Goal: Information Seeking & Learning: Learn about a topic

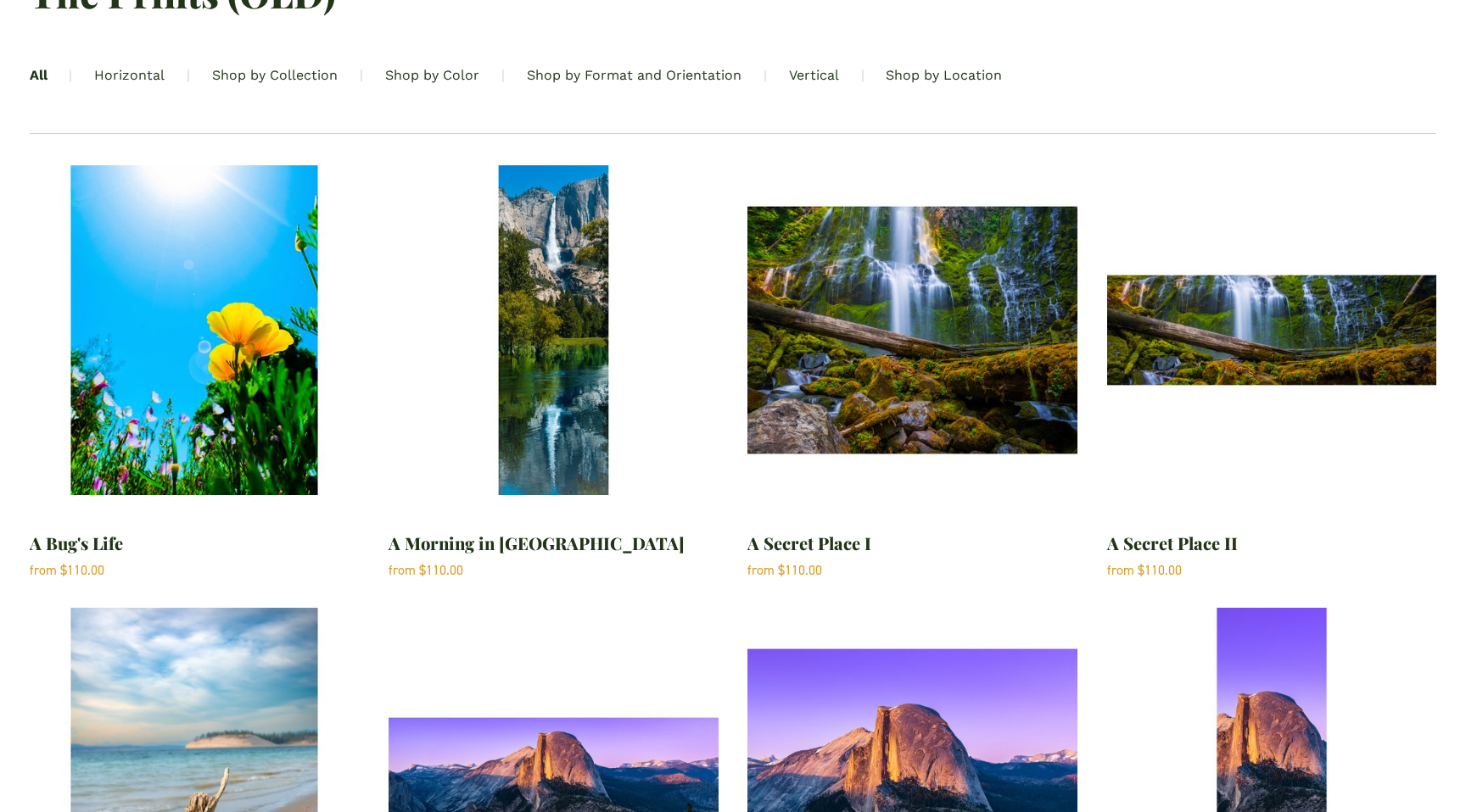
scroll to position [297, 0]
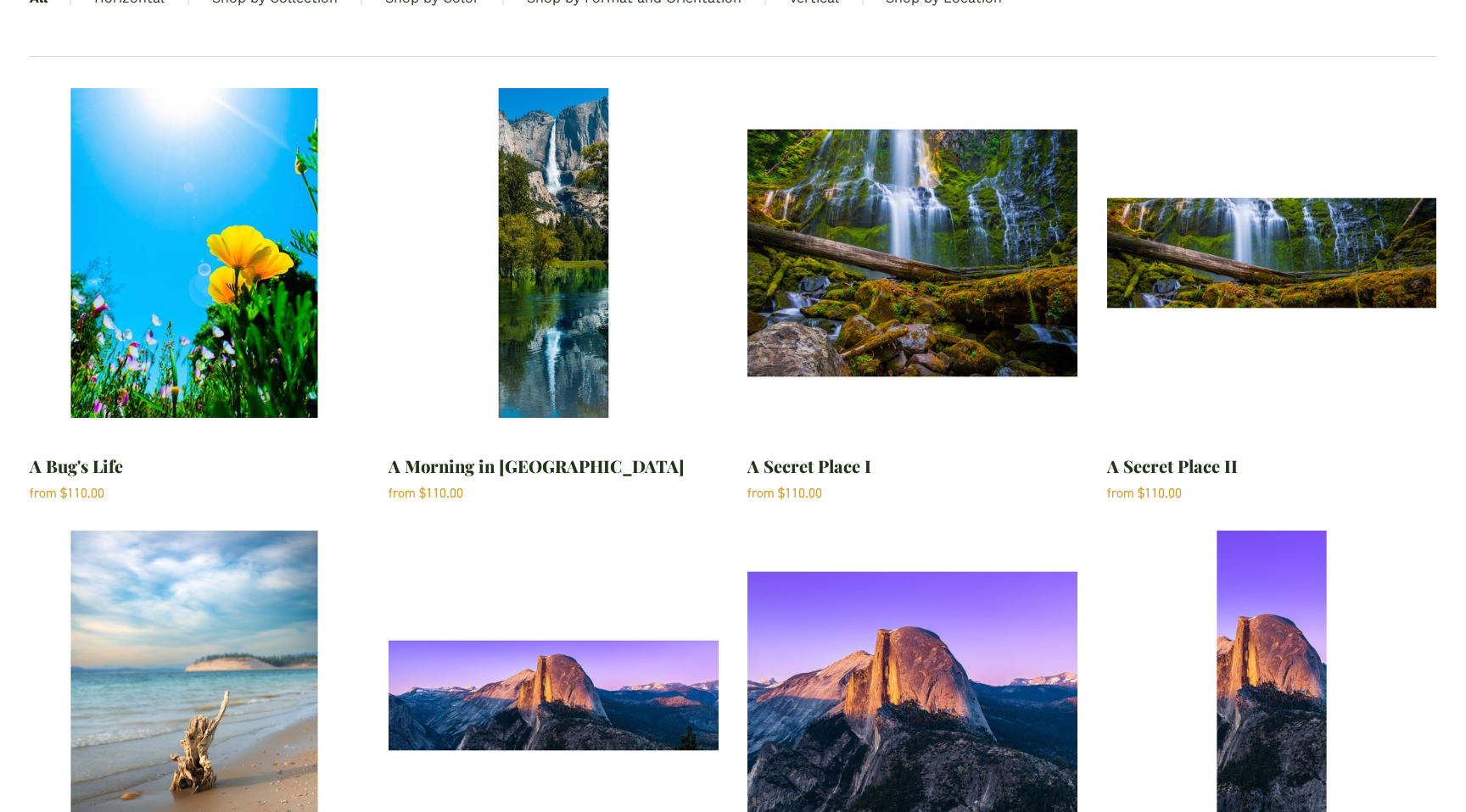
click at [265, 333] on img "A Bug's Life" at bounding box center [194, 253] width 330 height 330
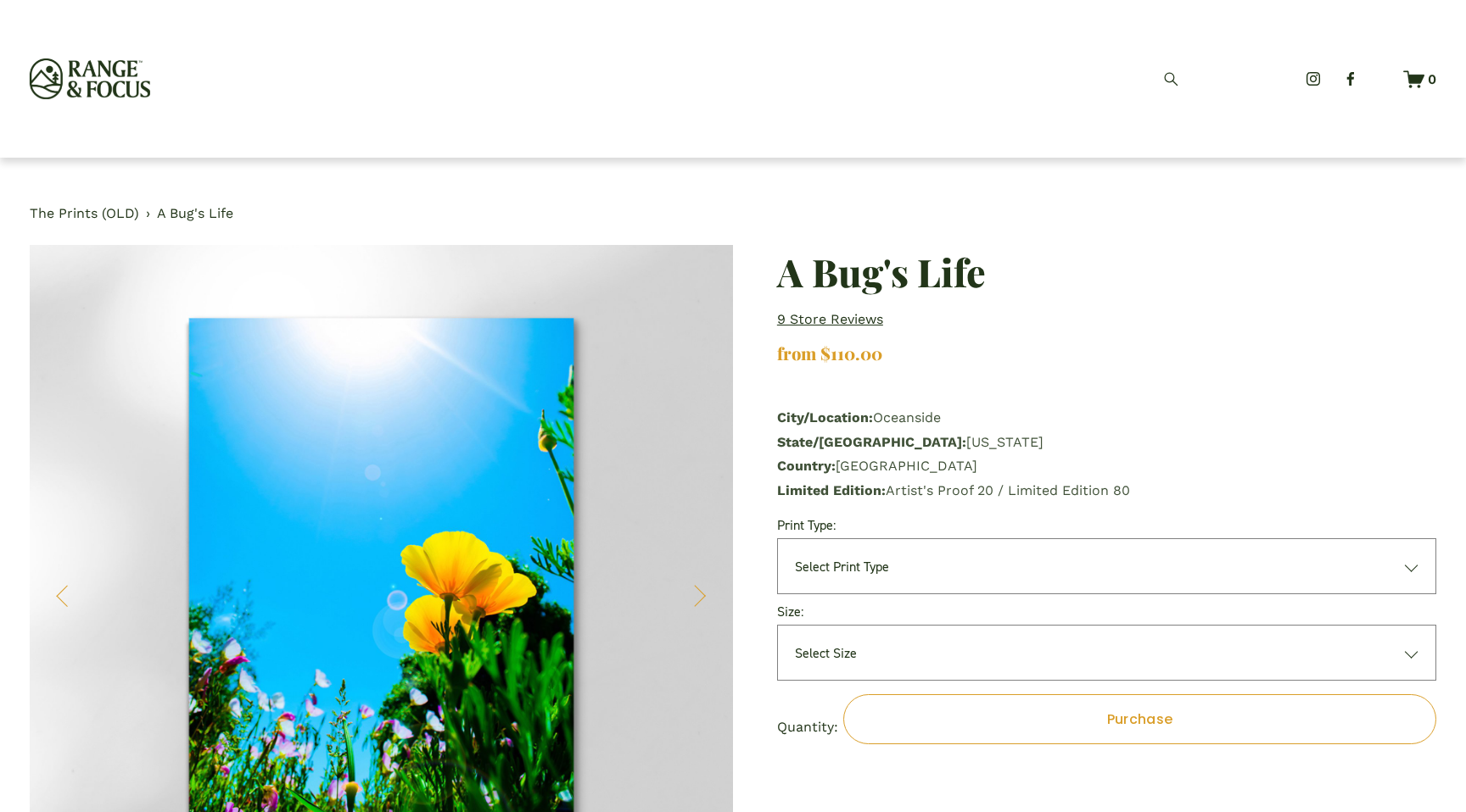
click at [818, 327] on p "9 store reviews" at bounding box center [830, 319] width 106 height 24
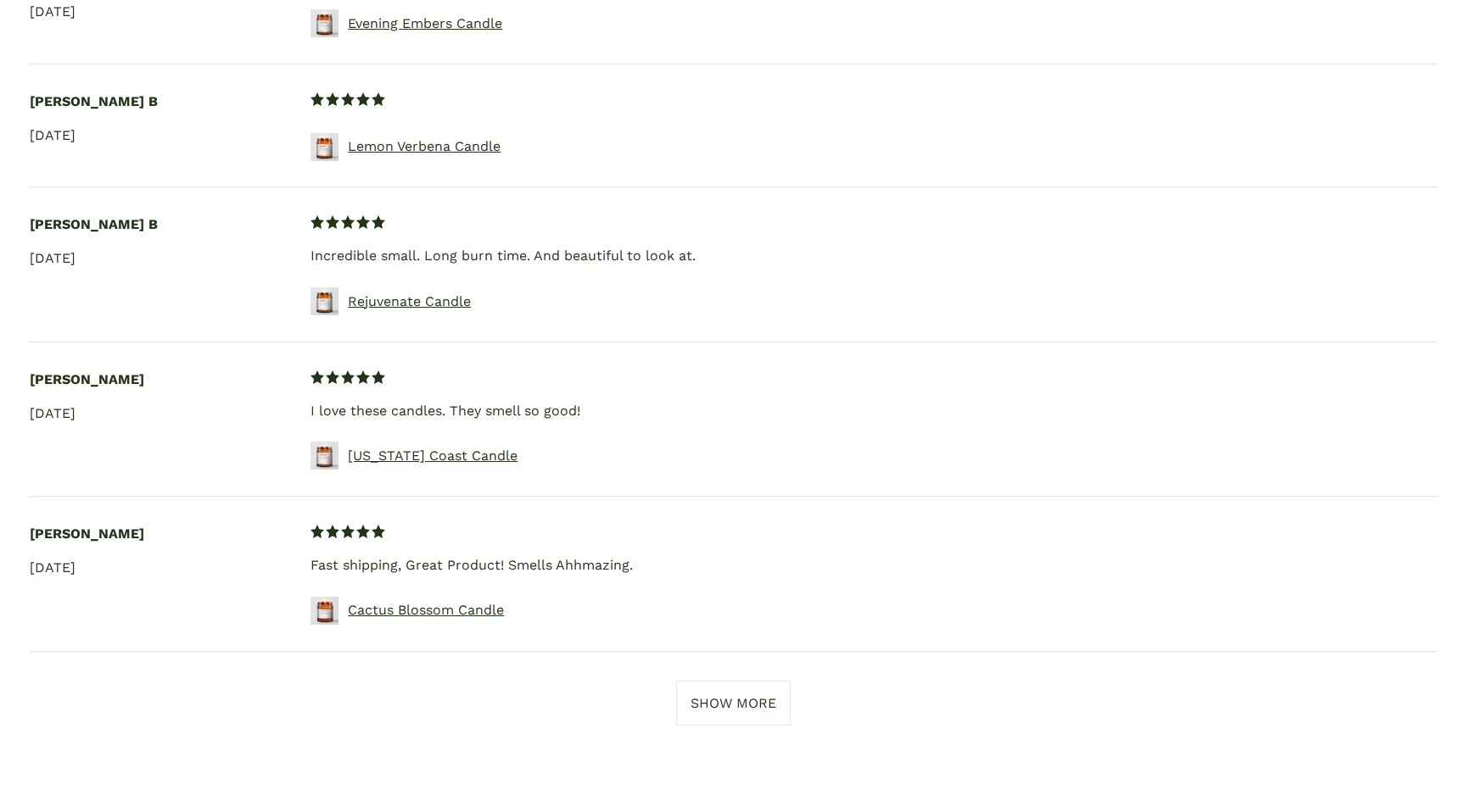
scroll to position [3645, 0]
drag, startPoint x: 634, startPoint y: 537, endPoint x: 295, endPoint y: 544, distance: 339.1
click at [295, 544] on div "Reviewer Name Valerie H Review Date Jun 4, 2023 Star Rating 5.00 out of 5 stars…" at bounding box center [733, 570] width 1407 height 124
copy div "Star Rating 5.00 out of 5 stars Description Fast shipping, Great Product! Smell…"
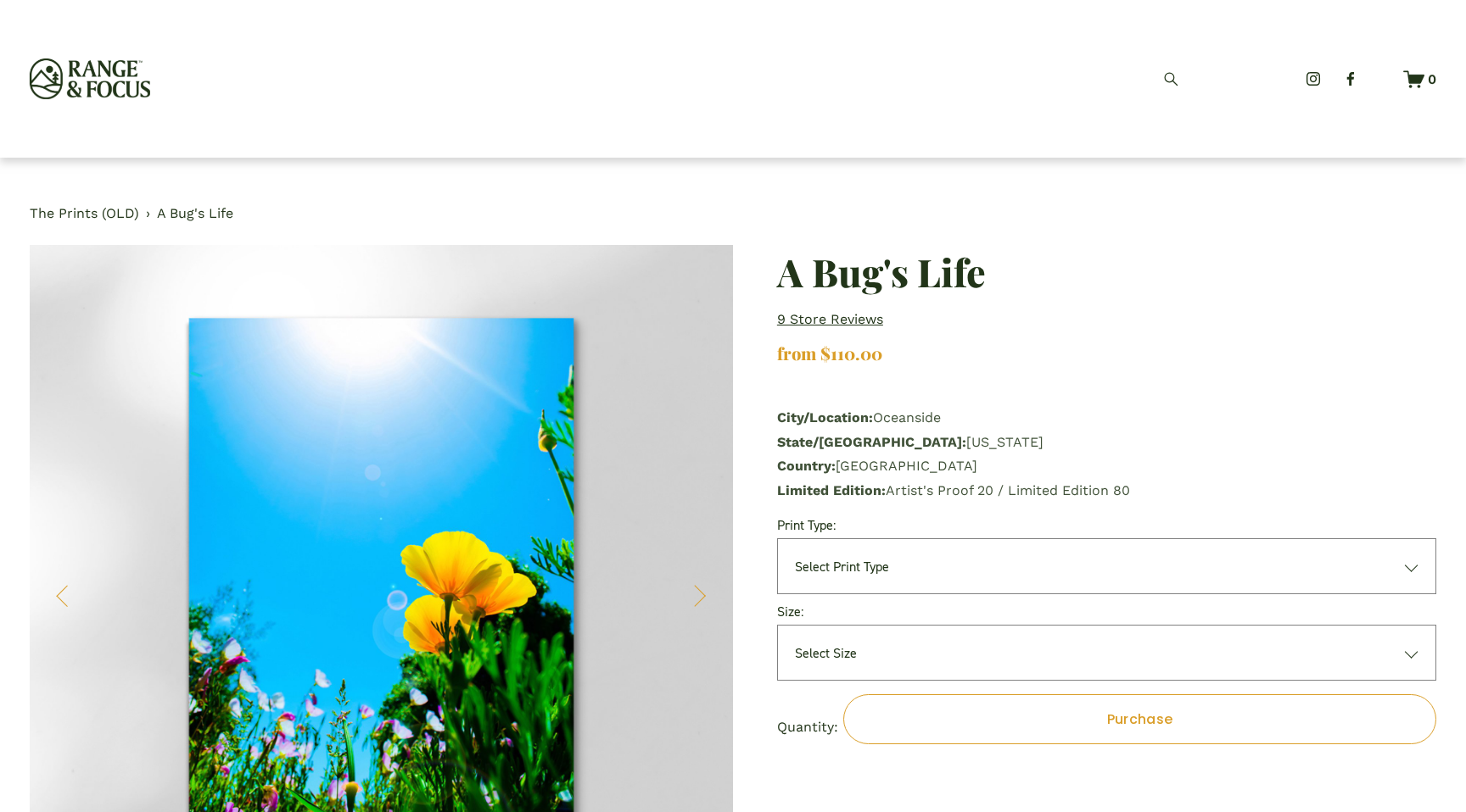
click at [78, 89] on img at bounding box center [89, 79] width 121 height 41
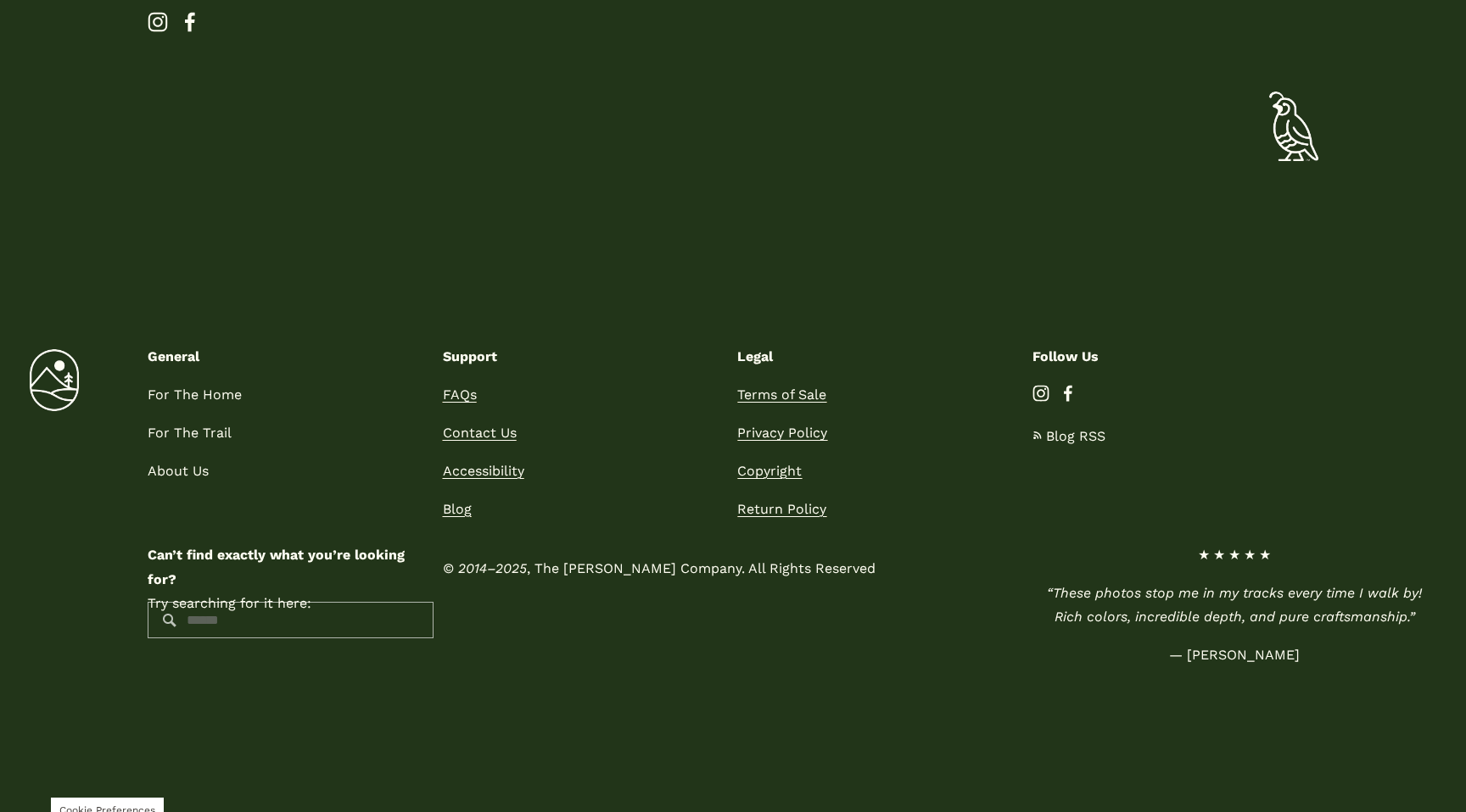
scroll to position [725, 0]
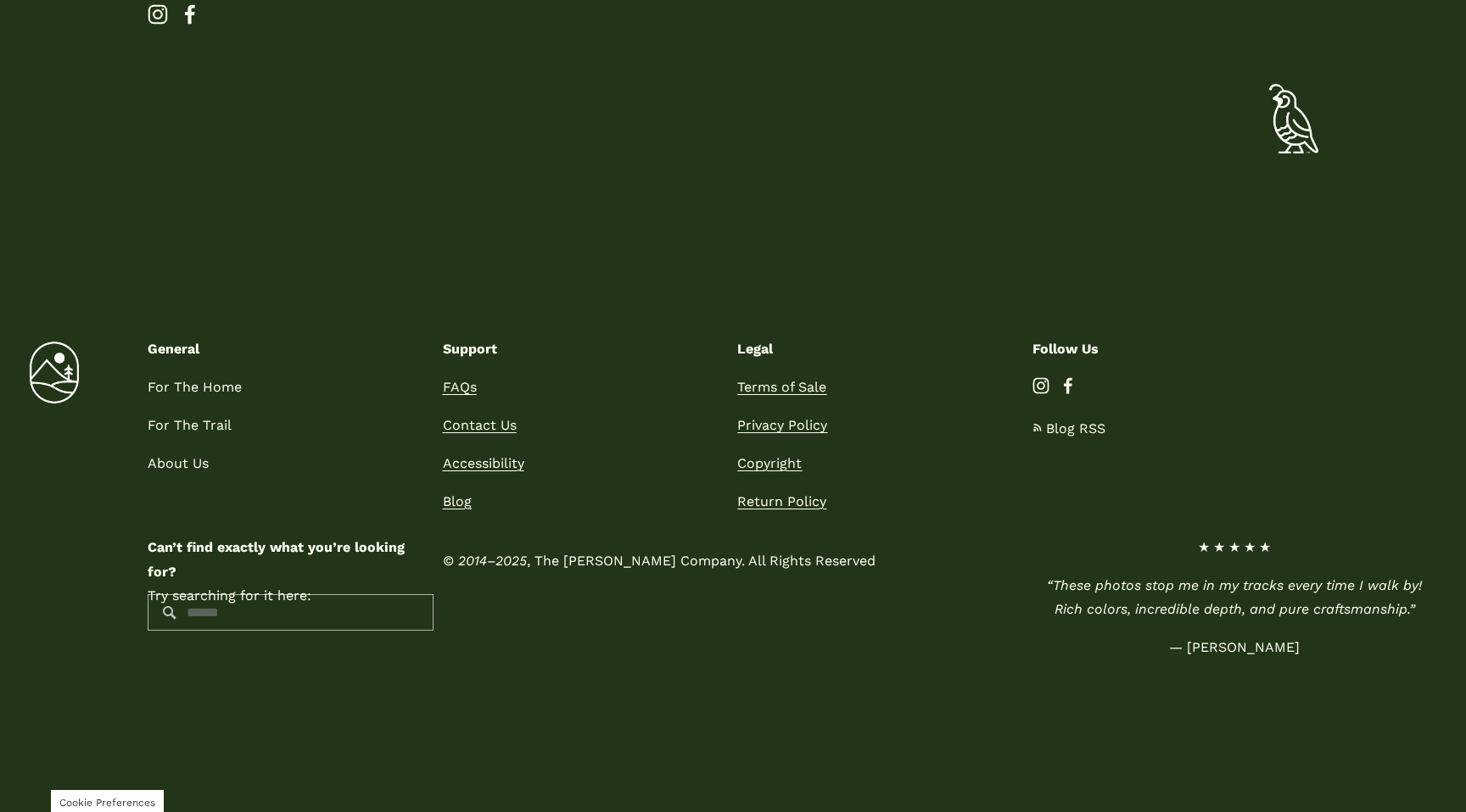
click at [562, 565] on p "© 2014– 2025 , The Rennacker Company. All Rights Reserved" at bounding box center [733, 561] width 581 height 24
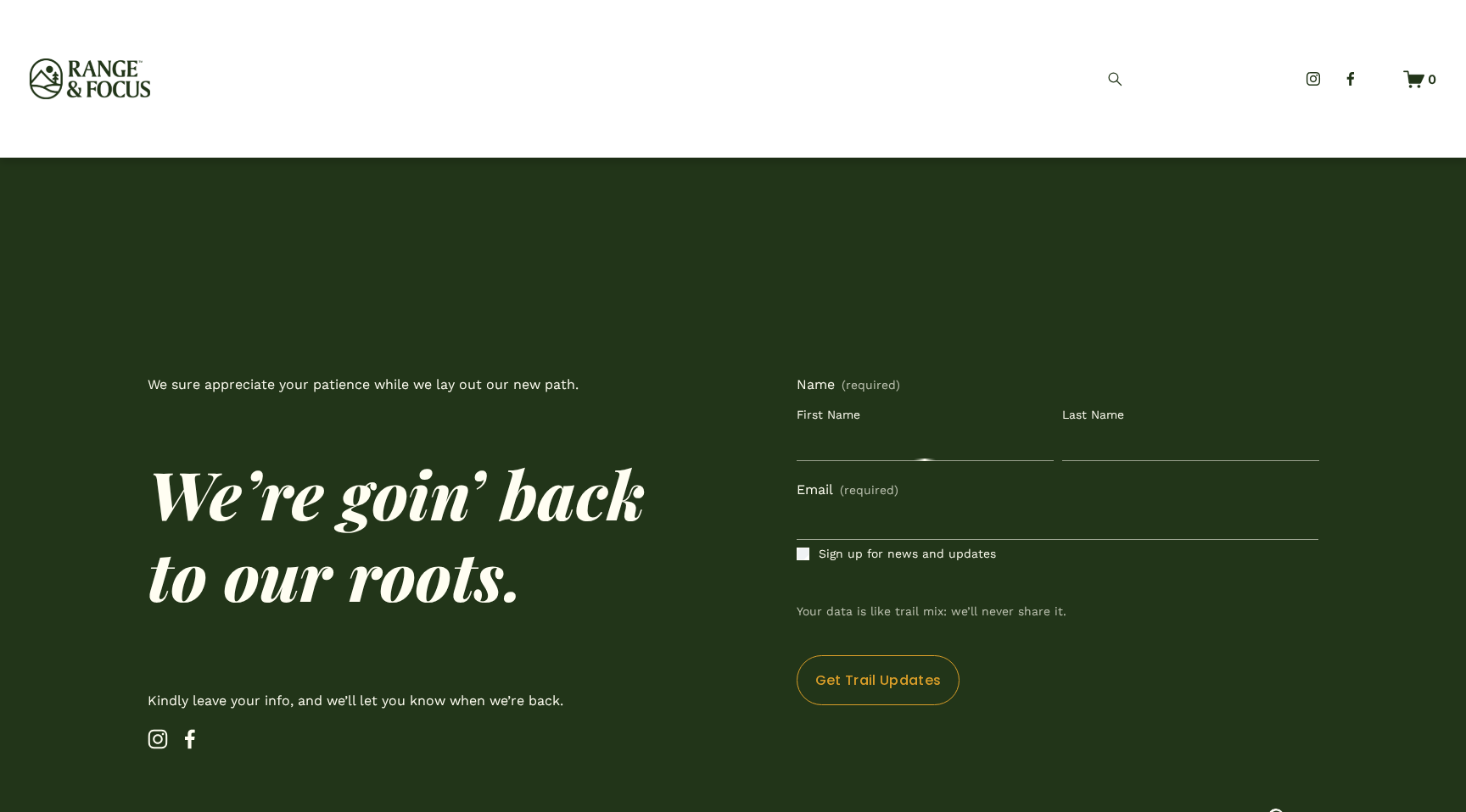
scroll to position [725, 0]
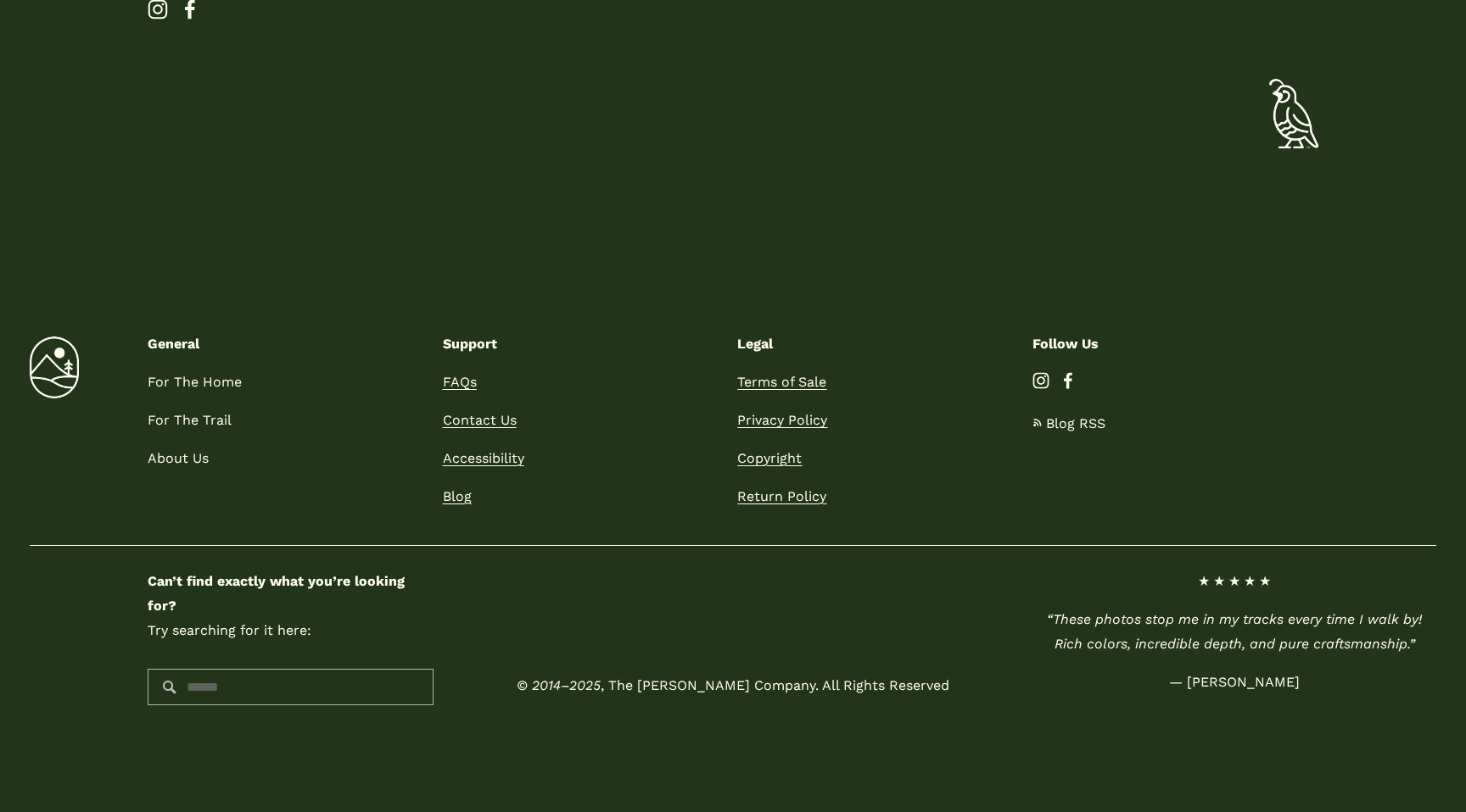
scroll to position [729, 0]
